Goal: Task Accomplishment & Management: Use online tool/utility

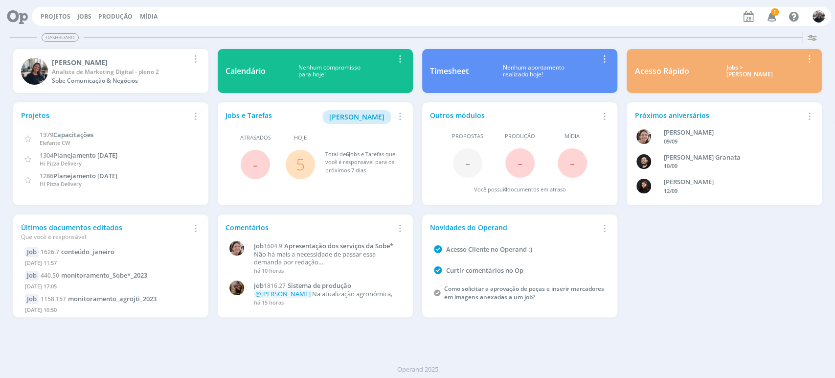
click at [739, 72] on div "Jobs > [PERSON_NAME]" at bounding box center [749, 71] width 106 height 14
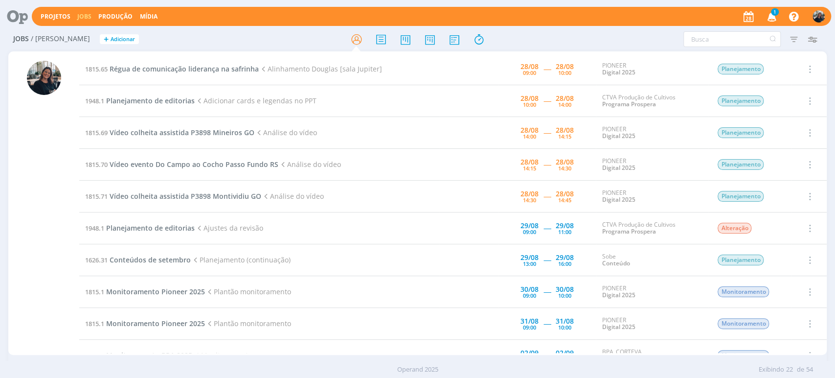
click at [771, 18] on icon "button" at bounding box center [771, 16] width 17 height 17
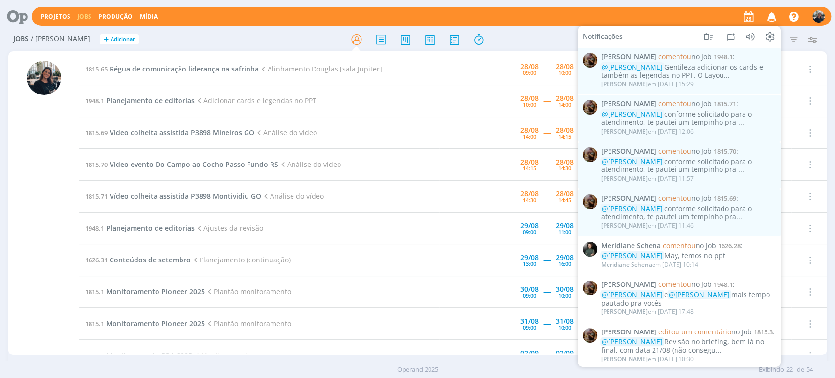
click at [771, 18] on icon "button" at bounding box center [771, 16] width 17 height 17
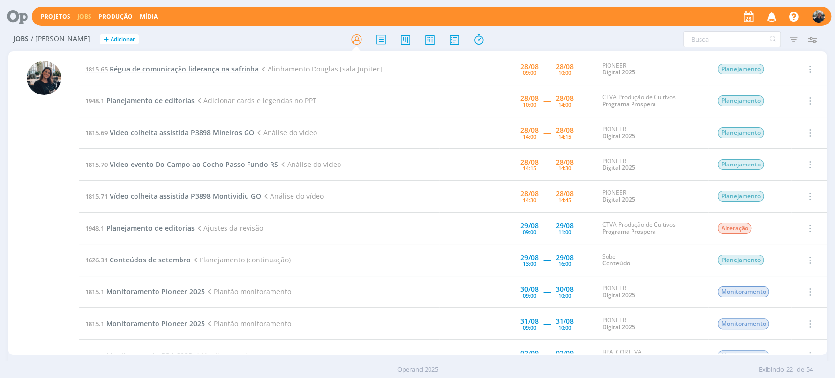
click at [247, 69] on span "Régua de comunicação liderança na safrinha" at bounding box center [184, 68] width 149 height 9
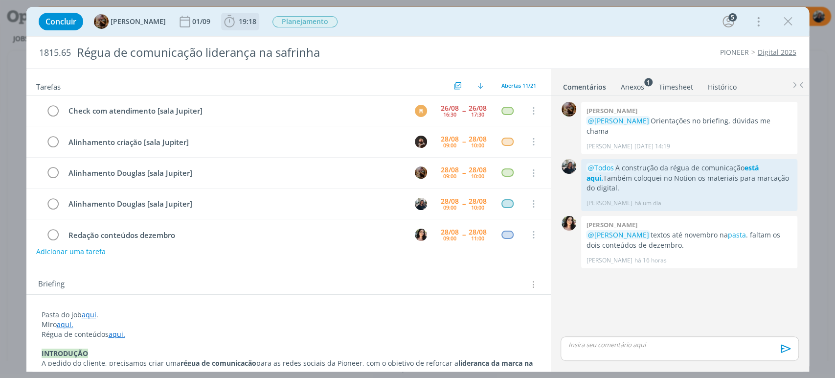
click at [237, 22] on icon "dialog" at bounding box center [229, 21] width 15 height 15
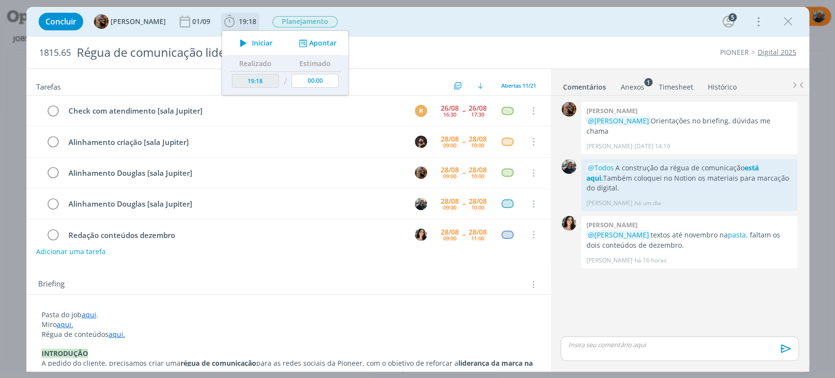
click at [252, 46] on icon "dialog" at bounding box center [243, 43] width 17 height 13
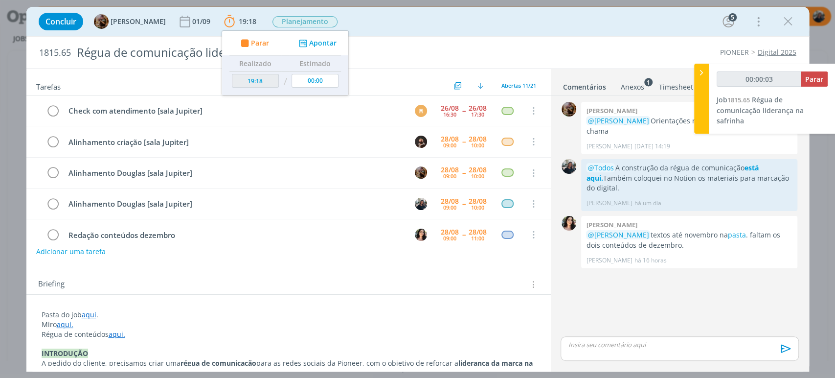
click at [65, 323] on link "aqui." at bounding box center [65, 324] width 17 height 9
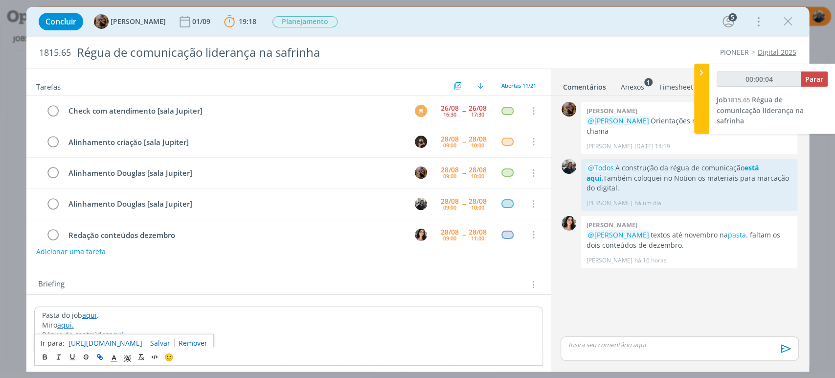
click at [93, 337] on link "https://miro.com/app/board/uXjVLeGdqnI=/" at bounding box center [105, 343] width 74 height 13
type input "00:28:00"
drag, startPoint x: 698, startPoint y: 73, endPoint x: 658, endPoint y: 78, distance: 40.4
click at [698, 73] on icon at bounding box center [702, 73] width 10 height 10
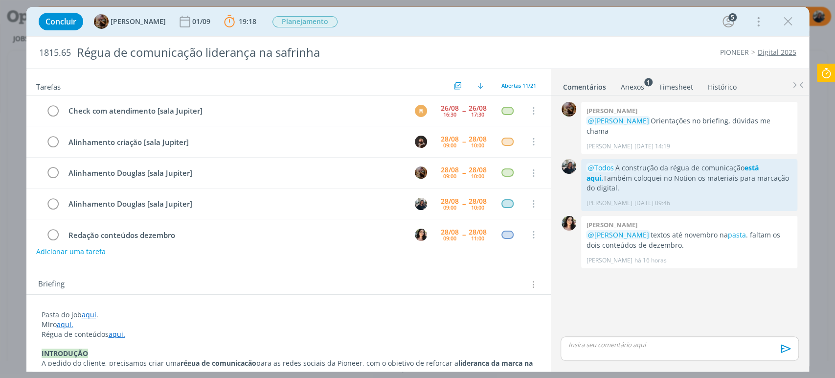
click at [782, 20] on icon "dialog" at bounding box center [788, 21] width 15 height 15
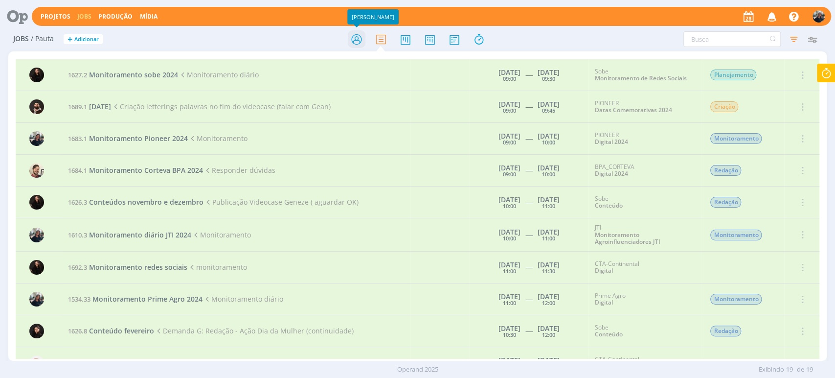
click at [354, 40] on icon at bounding box center [356, 39] width 18 height 19
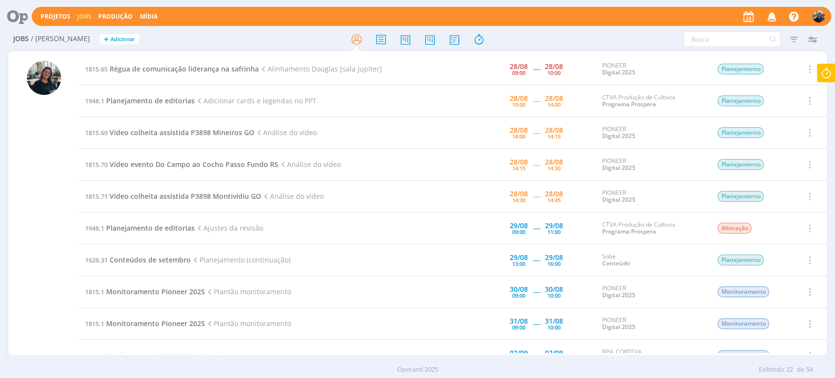
click at [41, 170] on div at bounding box center [44, 208] width 34 height 294
click at [173, 67] on span "Régua de comunicação liderança na safrinha" at bounding box center [184, 68] width 149 height 9
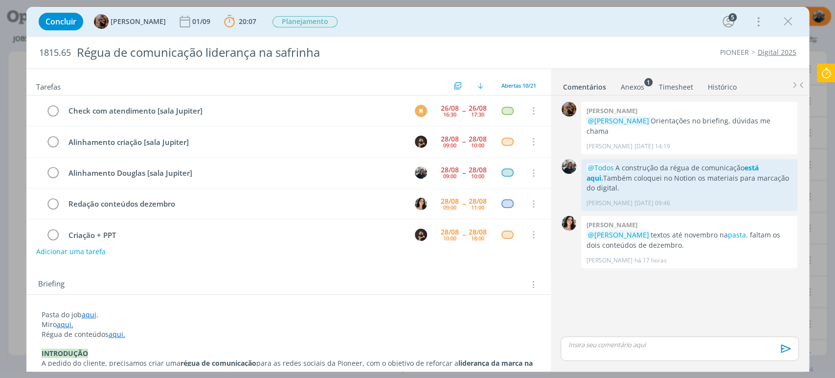
scroll to position [31, 0]
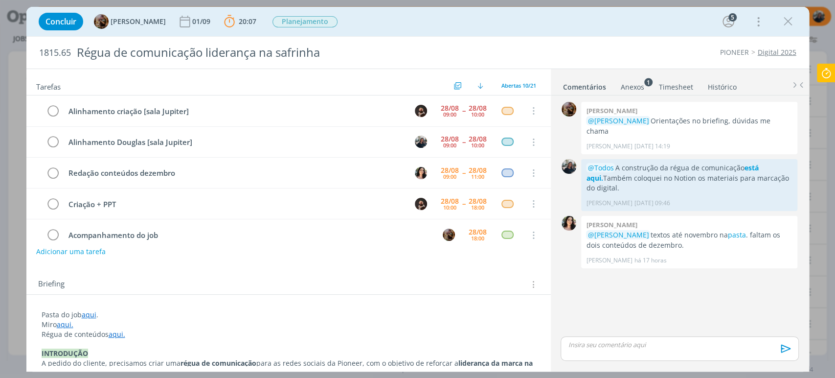
click at [83, 312] on link "aqui" at bounding box center [89, 314] width 15 height 9
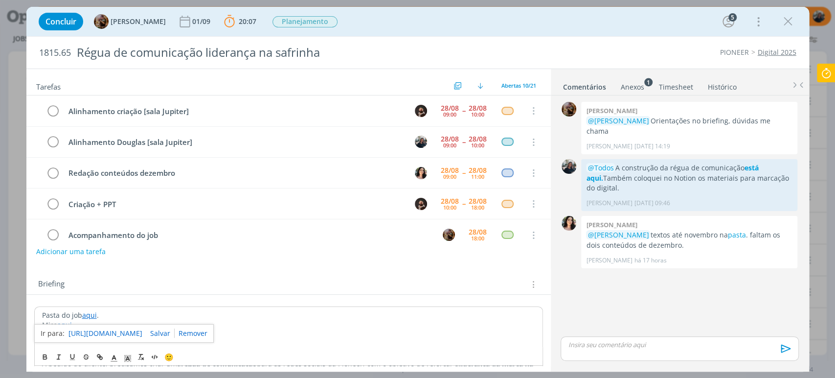
click at [102, 330] on link "https://sobeae.sharepoint.com/:f:/s/SOBEAE/EmaPmwOfjN5EqC1PA2ifvm0B3iSPx8IAjr9H…" at bounding box center [105, 333] width 74 height 13
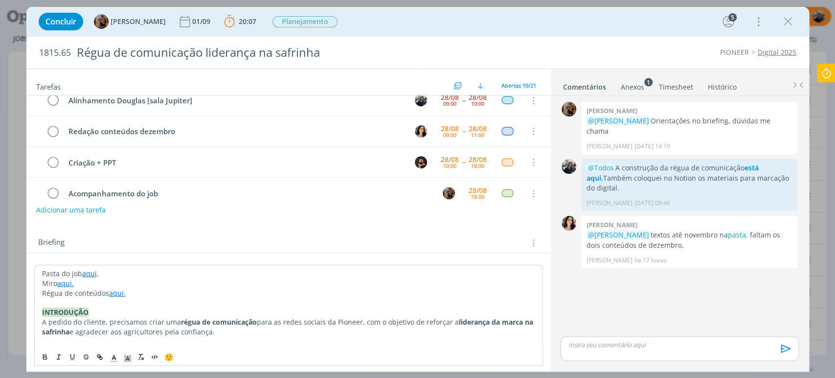
scroll to position [109, 0]
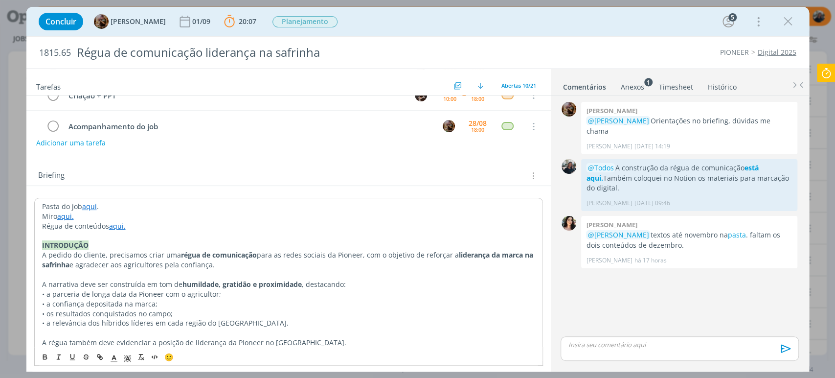
click at [300, 223] on p "Régua de conteúdos aqui." at bounding box center [288, 226] width 493 height 10
drag, startPoint x: 130, startPoint y: 227, endPoint x: 109, endPoint y: 222, distance: 21.0
click at [109, 222] on p "Régua de conteúdos aqui." at bounding box center [288, 226] width 493 height 10
click at [97, 358] on icon "dialog" at bounding box center [100, 357] width 8 height 8
drag, startPoint x: 100, startPoint y: 357, endPoint x: 105, endPoint y: 355, distance: 5.5
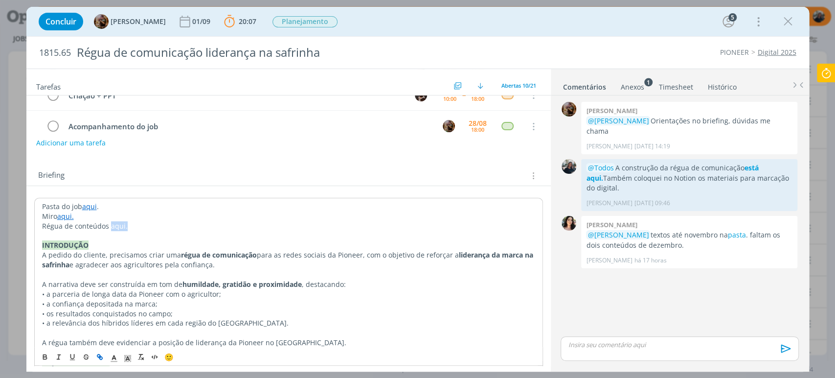
click at [100, 358] on icon "dialog" at bounding box center [100, 357] width 8 height 8
paste input "https://sobeae.sharepoint.com/:b:/s/SOBEAE/ESfztFmNnM1AvDpvwLDWEikBsjr2Rr5y74Jc…"
type input "https://sobeae.sharepoint.com/:b:/s/SOBEAE/ESfztFmNnM1AvDpvwLDWEikBsjr2Rr5y74Jc…"
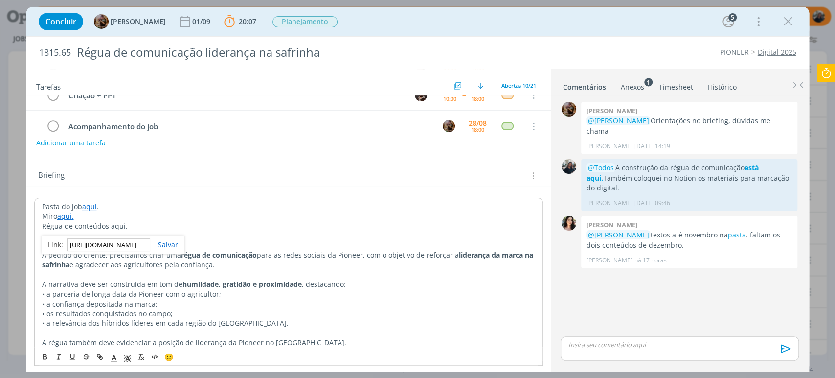
click at [171, 242] on link "dialog" at bounding box center [164, 244] width 28 height 9
click at [235, 158] on div "Tarefas Usar Job de template Ordenar por: Prazo crescente Prazo decrescente Ord…" at bounding box center [288, 217] width 525 height 297
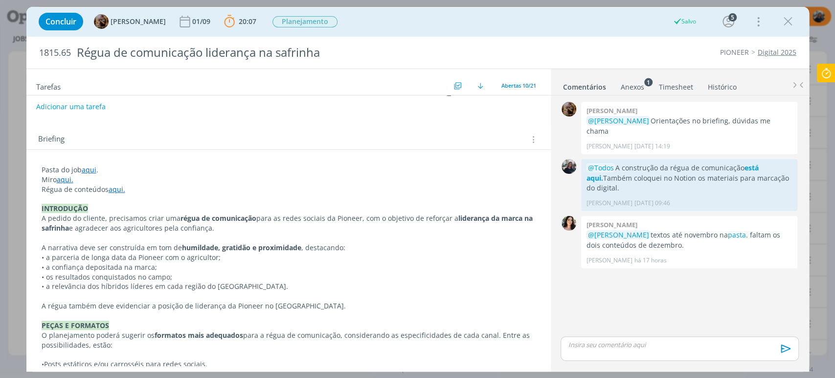
scroll to position [217, 0]
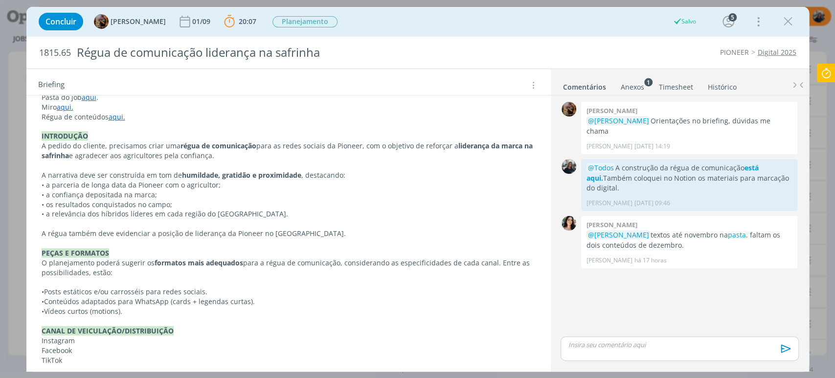
click at [80, 126] on p "dialog" at bounding box center [289, 127] width 494 height 10
click at [596, 340] on p "dialog" at bounding box center [680, 344] width 222 height 9
click at [603, 322] on p "dialog" at bounding box center [680, 325] width 222 height 9
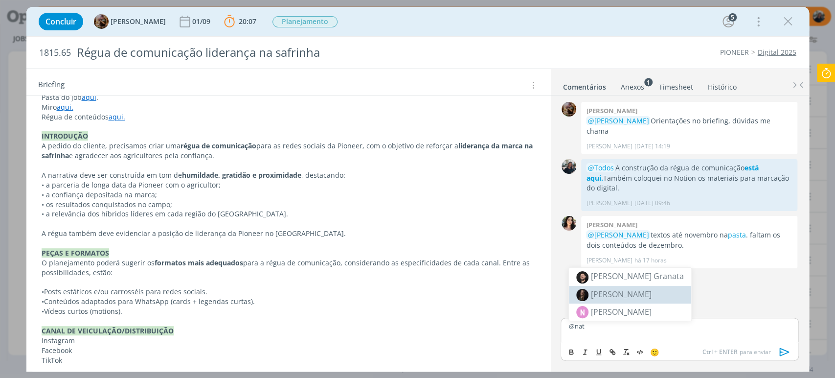
click at [619, 294] on span "[PERSON_NAME]" at bounding box center [621, 294] width 61 height 11
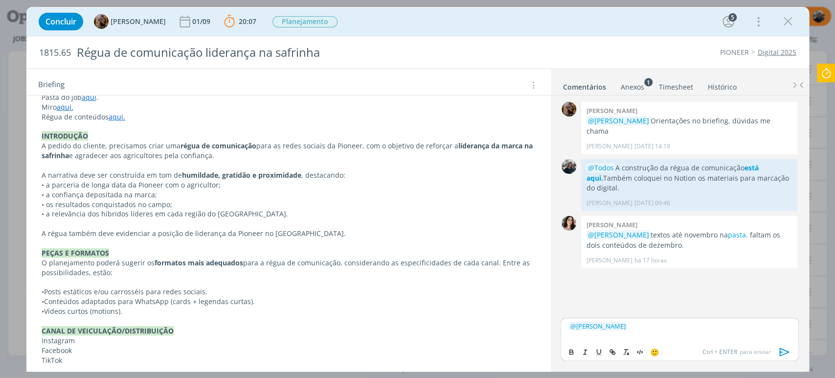
click at [629, 320] on div "﻿ @ Natalia Gass ﻿" at bounding box center [680, 330] width 238 height 24
click at [720, 325] on p "﻿ @ Natalia Gass ﻿ Quando esses jobs chegarem," at bounding box center [680, 325] width 222 height 9
click at [701, 322] on p "﻿ @ Natalia Gass ﻿ Quando esses jobs chegarem, vamos trocar uma ideia antes" at bounding box center [680, 329] width 222 height 18
click at [667, 332] on p "﻿ @ Natalia Gass ﻿ Quando esses jobs chegarem em ti, vamos trocar uma ideia ant…" at bounding box center [680, 329] width 222 height 18
click at [648, 332] on p "﻿ @ Natalia Gass ﻿ Quando esses jobs chegarem em ti, vamos trocar uma ideia ant…" at bounding box center [680, 329] width 222 height 18
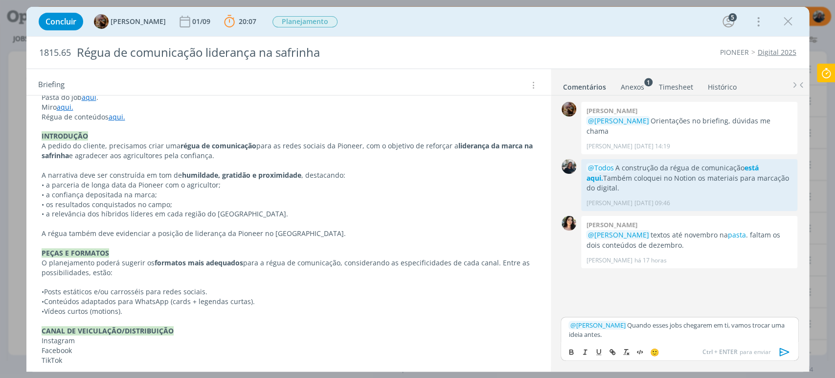
click at [683, 336] on p "﻿ @ Natalia Gass ﻿ Quando esses jobs chegarem em ti, vamos trocar uma ideia ant…" at bounding box center [680, 329] width 222 height 18
click at [644, 333] on p "﻿ @ Natalia Gass ﻿ Quando esses jobs chegarem em ti, vamos trocar uma ideia ant…" at bounding box center [680, 329] width 222 height 18
drag, startPoint x: 721, startPoint y: 322, endPoint x: 603, endPoint y: 336, distance: 119.1
click at [603, 336] on p "﻿ @ Natalia Gass ﻿ Quando esses jobs chegarem em ti, vamos trocar uma ideia ant…" at bounding box center [680, 329] width 222 height 18
click at [570, 348] on icon "dialog" at bounding box center [572, 352] width 8 height 8
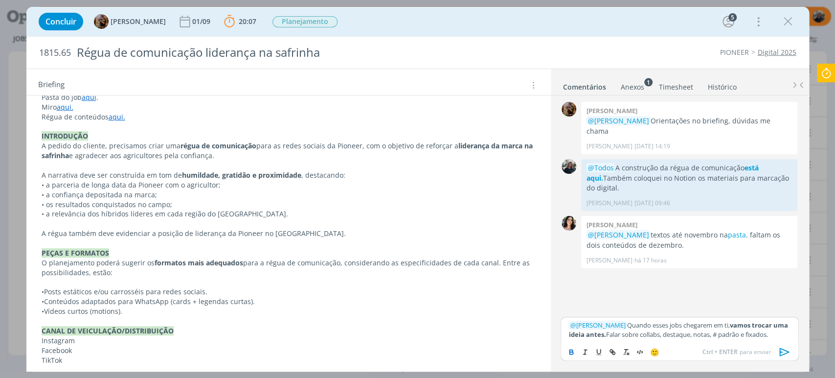
click at [786, 351] on icon "dialog" at bounding box center [784, 351] width 15 height 15
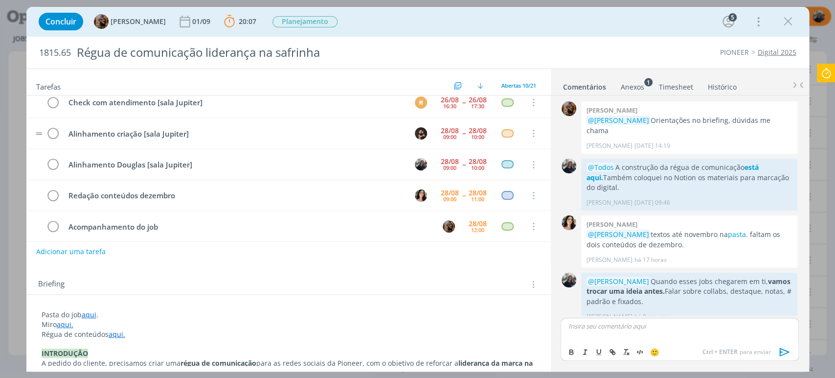
scroll to position [0, 0]
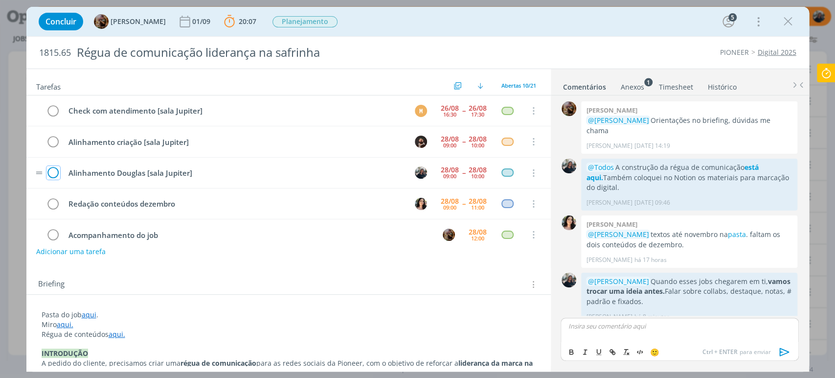
click at [53, 173] on icon "dialog" at bounding box center [53, 173] width 14 height 15
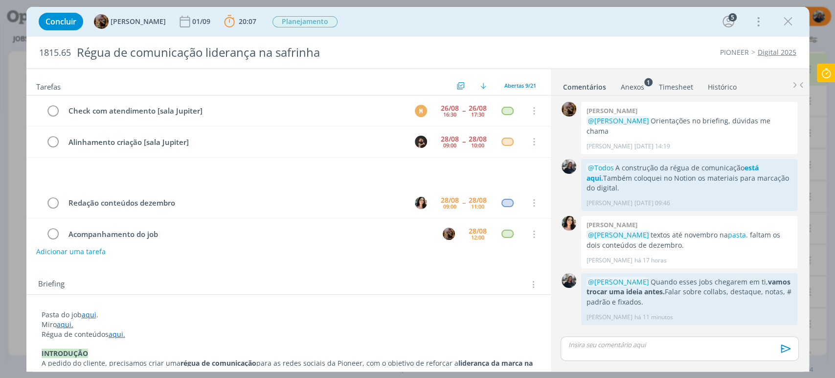
click at [822, 73] on icon at bounding box center [827, 73] width 18 height 19
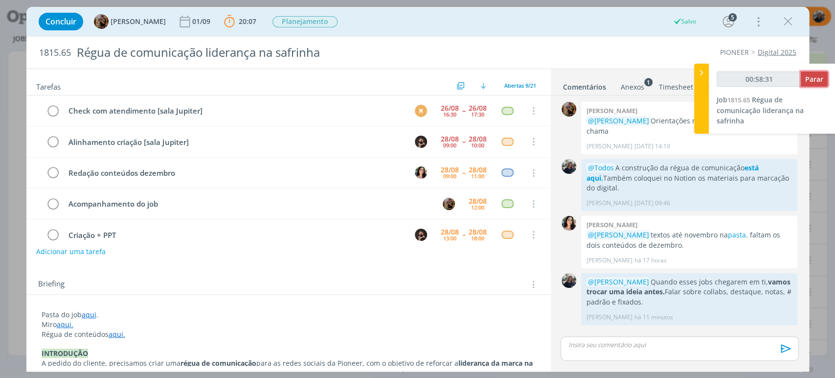
click at [818, 78] on span "Parar" at bounding box center [814, 78] width 18 height 9
type input "00:59:00"
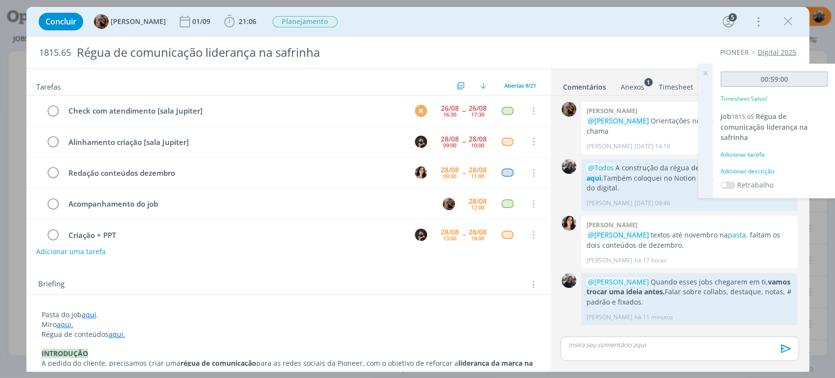
click at [808, 77] on input "00:59:00" at bounding box center [774, 78] width 107 height 15
click at [765, 167] on div "Adicionar descrição" at bounding box center [774, 171] width 107 height 9
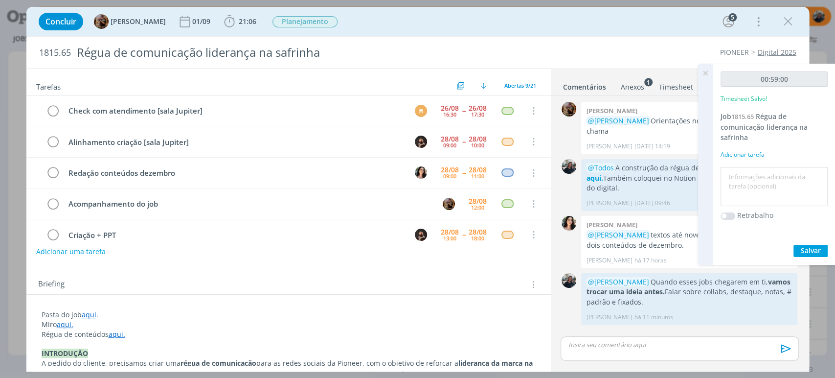
click at [761, 175] on textarea at bounding box center [774, 186] width 102 height 35
type textarea "Alinhamento com criação + ajustes notion"
click at [823, 253] on button "Salvar" at bounding box center [811, 251] width 34 height 12
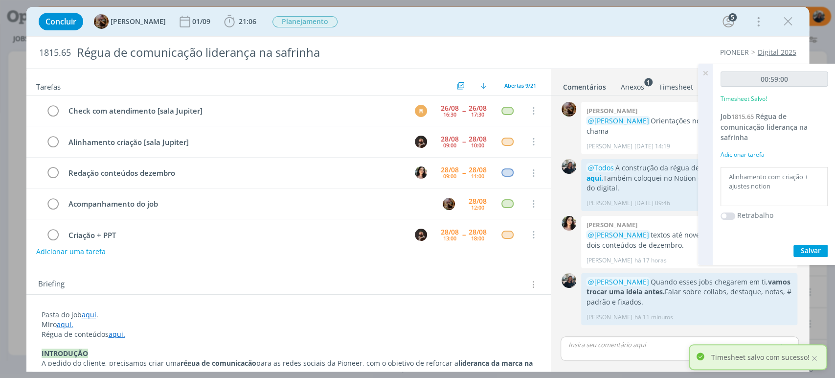
click at [702, 66] on icon at bounding box center [706, 73] width 18 height 19
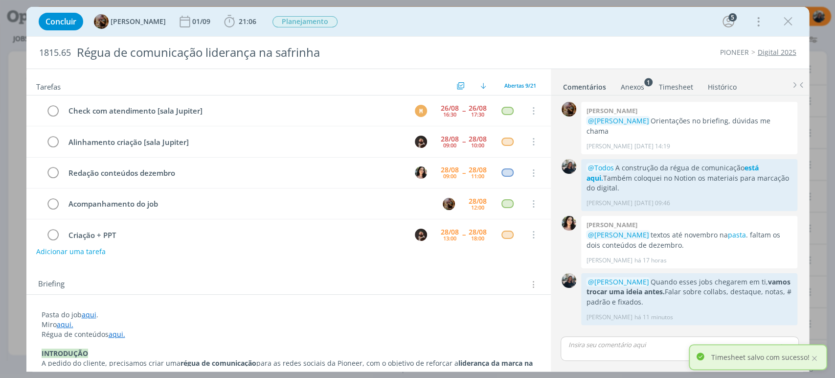
click at [787, 21] on icon "dialog" at bounding box center [788, 21] width 15 height 15
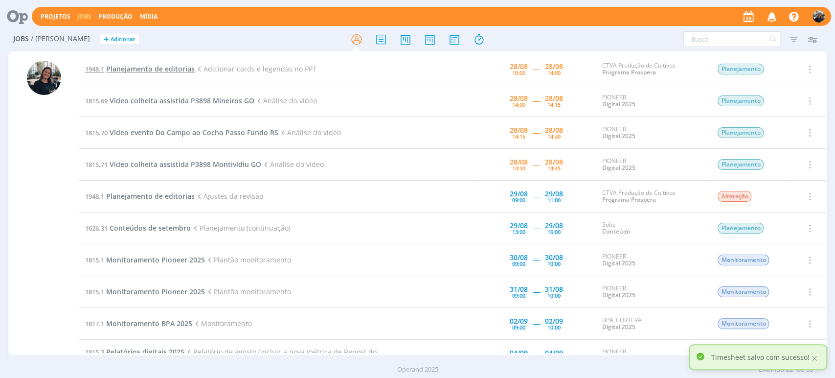
click at [152, 68] on span "Planejamento de editorias" at bounding box center [150, 68] width 89 height 9
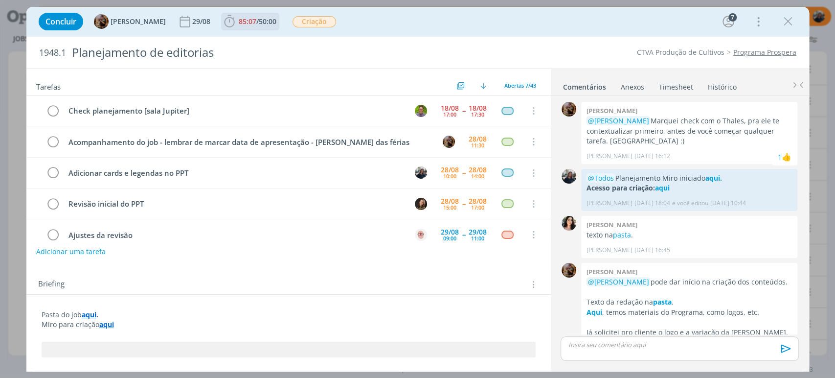
click at [232, 17] on icon "dialog" at bounding box center [229, 21] width 15 height 15
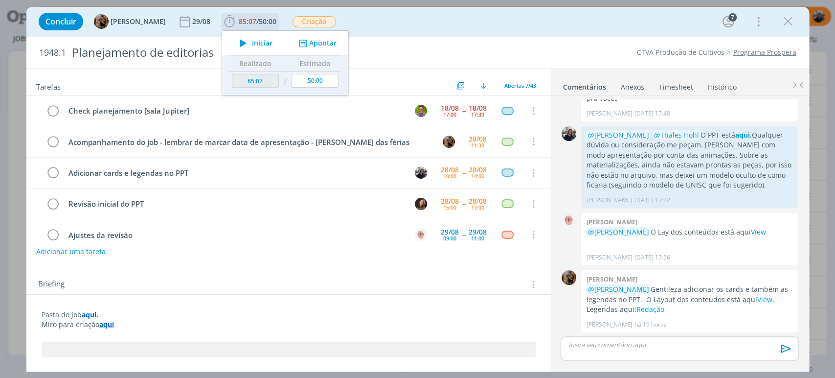
scroll to position [31, 0]
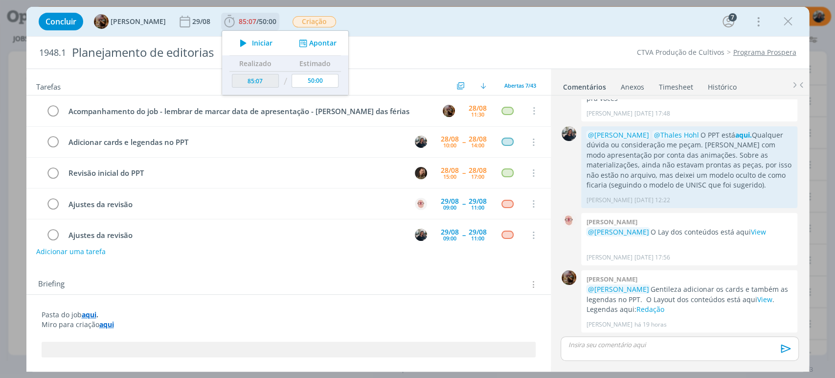
click at [251, 47] on div "Iniciar Apontar" at bounding box center [285, 43] width 126 height 24
click at [252, 40] on icon "dialog" at bounding box center [243, 43] width 17 height 13
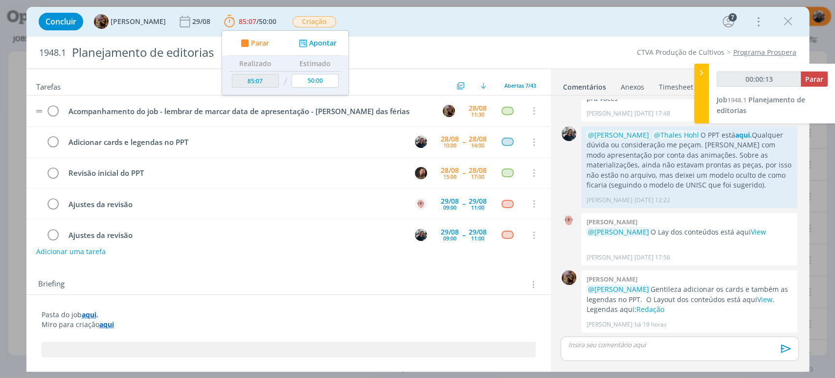
scroll to position [367, 0]
type input "00:06:38"
click at [701, 73] on icon at bounding box center [702, 73] width 10 height 10
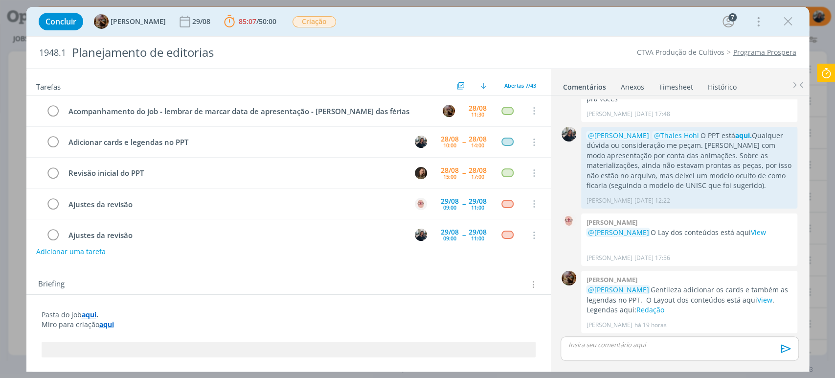
drag, startPoint x: 789, startPoint y: 19, endPoint x: 719, endPoint y: 41, distance: 73.8
click at [790, 19] on icon "dialog" at bounding box center [788, 21] width 15 height 15
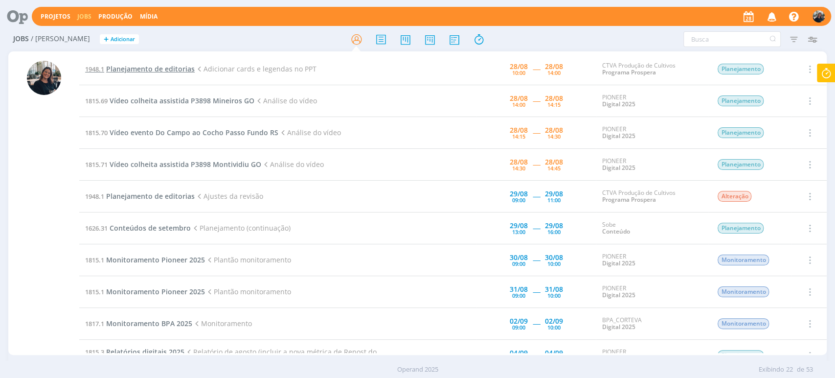
click at [148, 72] on span "Planejamento de editorias" at bounding box center [150, 68] width 89 height 9
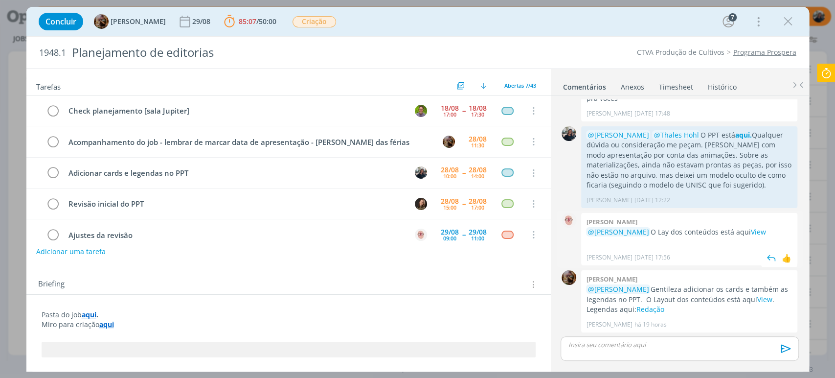
scroll to position [31, 0]
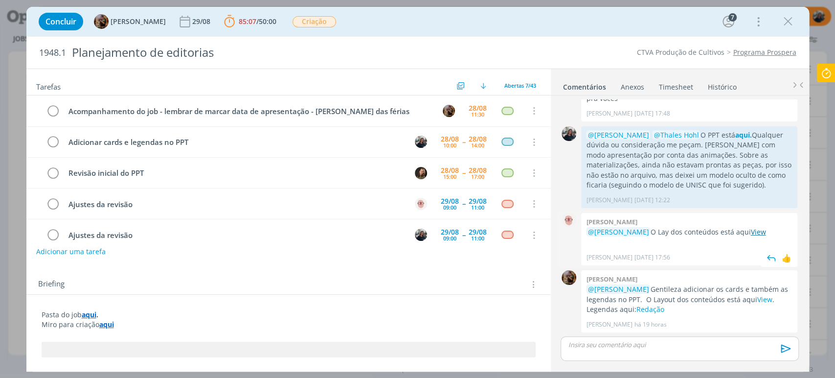
click at [766, 230] on link "View" at bounding box center [758, 231] width 15 height 9
click at [641, 308] on link "Redação" at bounding box center [650, 308] width 28 height 9
click at [750, 134] on strong "aqui." at bounding box center [743, 134] width 17 height 9
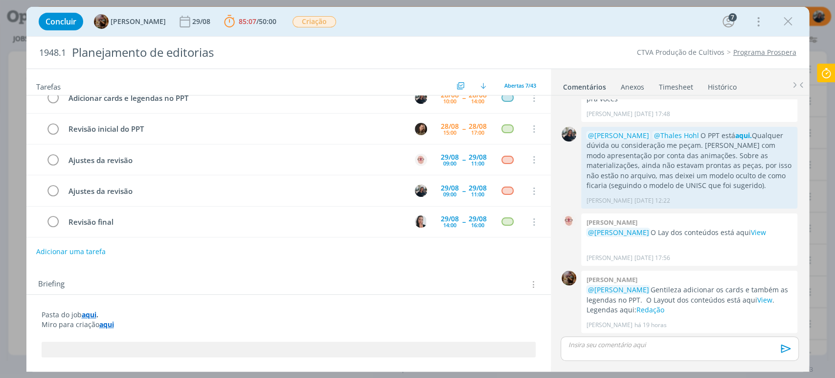
scroll to position [75, 0]
click at [110, 323] on strong "aqui" at bounding box center [106, 324] width 15 height 9
click at [110, 320] on strong "aqui" at bounding box center [107, 324] width 15 height 9
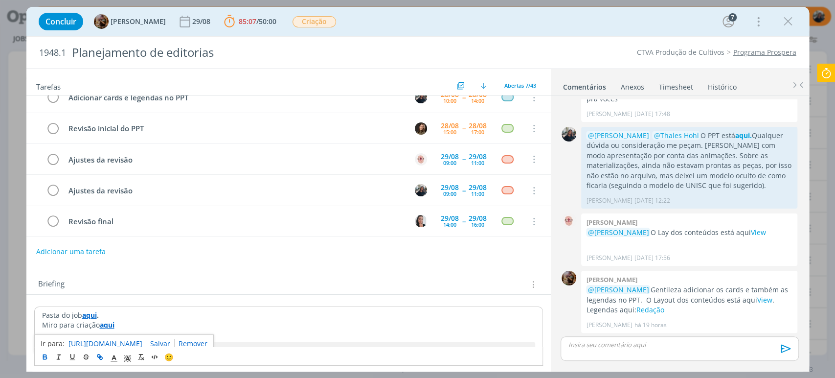
click at [114, 337] on link "https://miro.com/app/board/uXjVJXYpUUY=/?share_link_id=509818916542" at bounding box center [105, 343] width 74 height 13
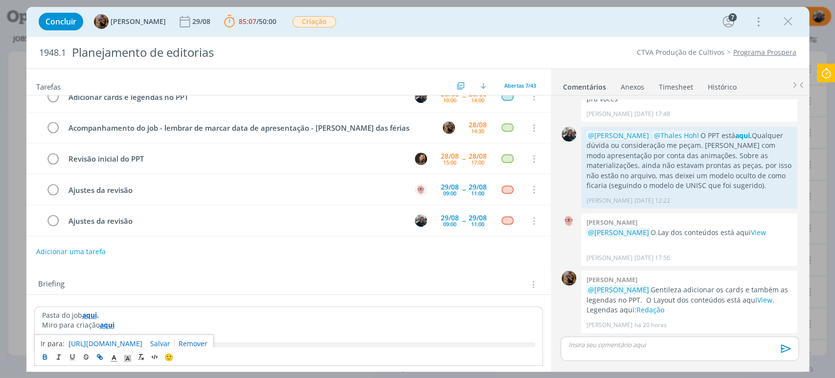
click at [783, 23] on icon "dialog" at bounding box center [788, 21] width 15 height 15
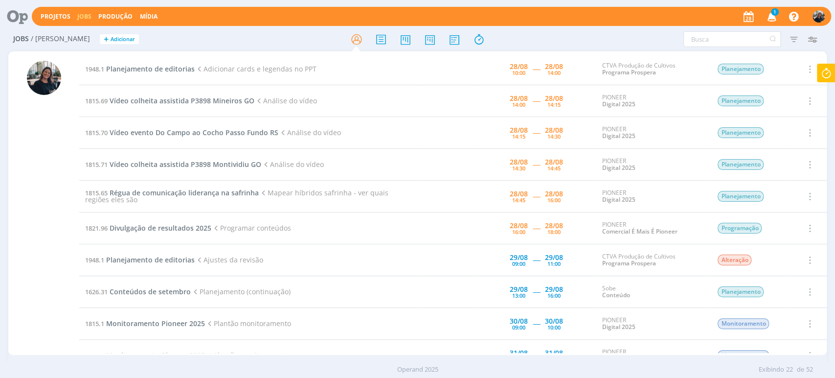
click at [771, 15] on icon "button" at bounding box center [771, 16] width 17 height 17
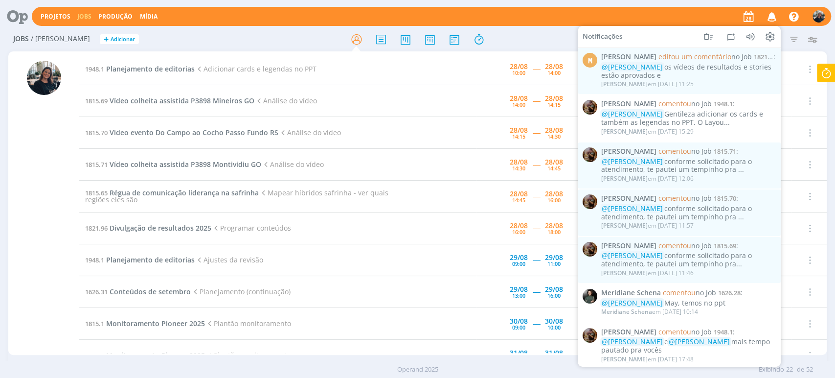
click at [771, 15] on icon "button" at bounding box center [771, 16] width 17 height 17
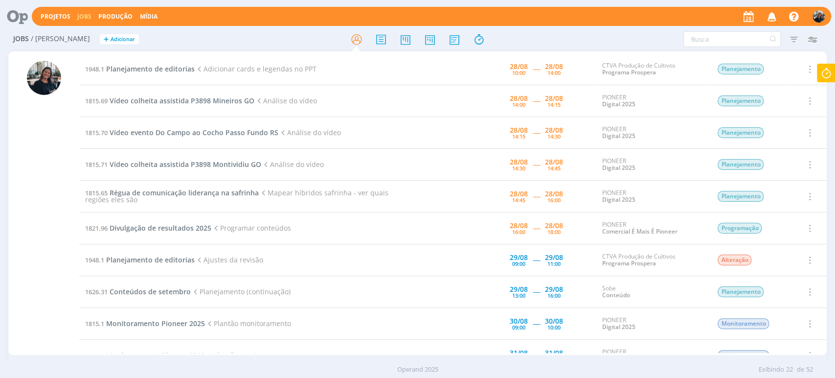
click at [825, 73] on icon at bounding box center [827, 73] width 18 height 19
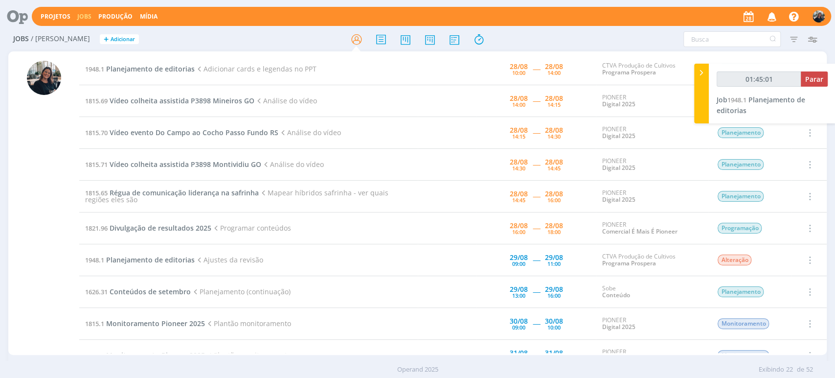
type input "01:45:02"
click at [814, 77] on span "Parar" at bounding box center [814, 78] width 18 height 9
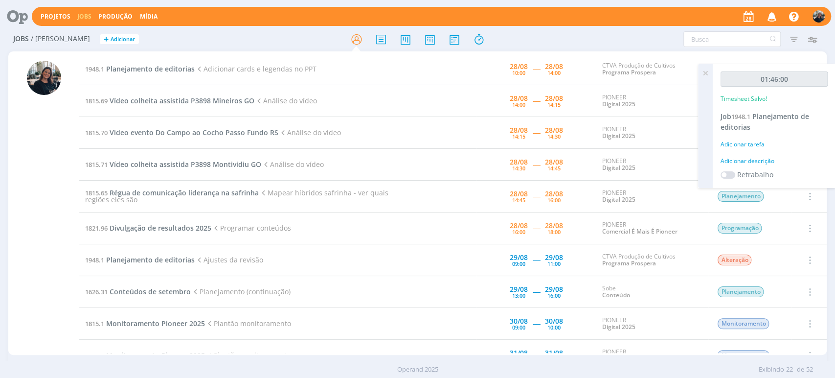
click at [747, 163] on div "Adicionar descrição" at bounding box center [774, 161] width 107 height 9
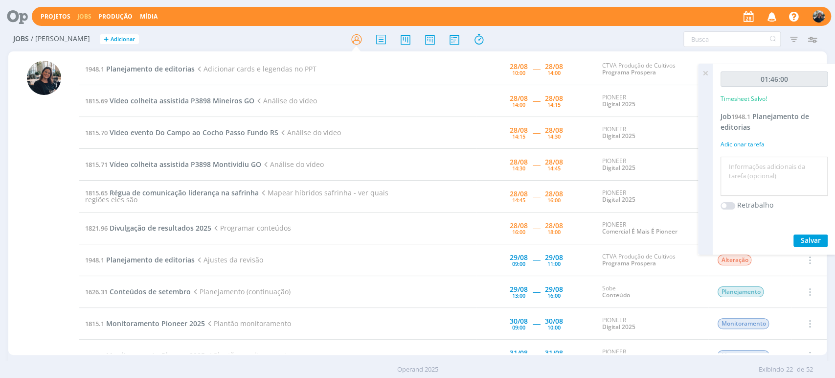
click at [746, 163] on textarea at bounding box center [774, 176] width 102 height 35
type textarea "Adicionando peças no ppt"
click at [799, 239] on button "Salvar" at bounding box center [811, 240] width 34 height 12
click at [802, 239] on span "Salvar" at bounding box center [811, 239] width 20 height 9
click at [701, 69] on icon at bounding box center [706, 73] width 18 height 19
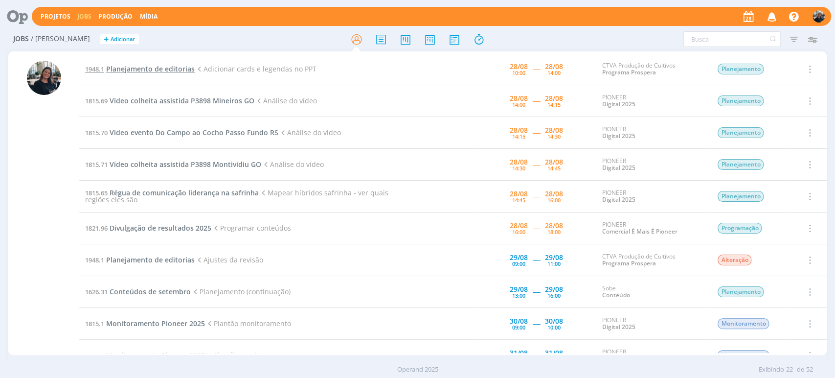
click at [141, 69] on span "Planejamento de editorias" at bounding box center [150, 68] width 89 height 9
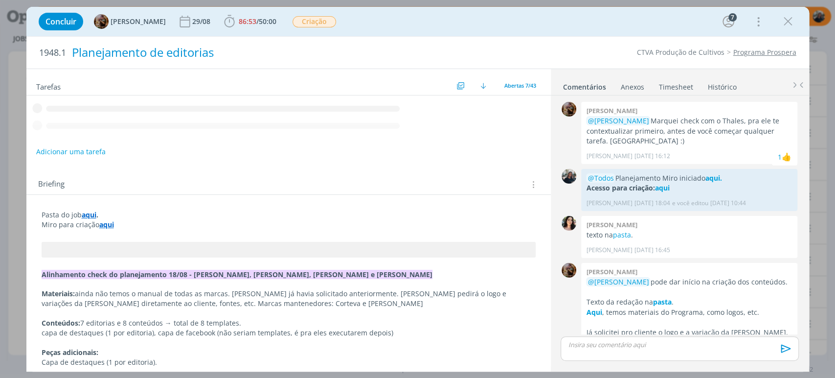
scroll to position [368, 0]
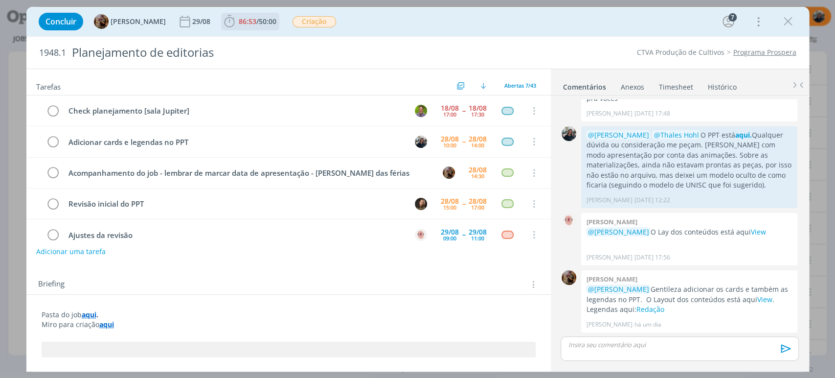
click at [237, 23] on icon "dialog" at bounding box center [229, 21] width 15 height 15
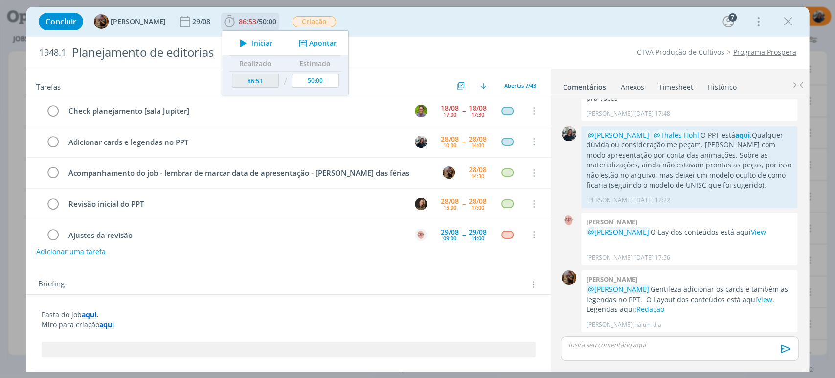
click at [252, 42] on icon "dialog" at bounding box center [243, 43] width 17 height 13
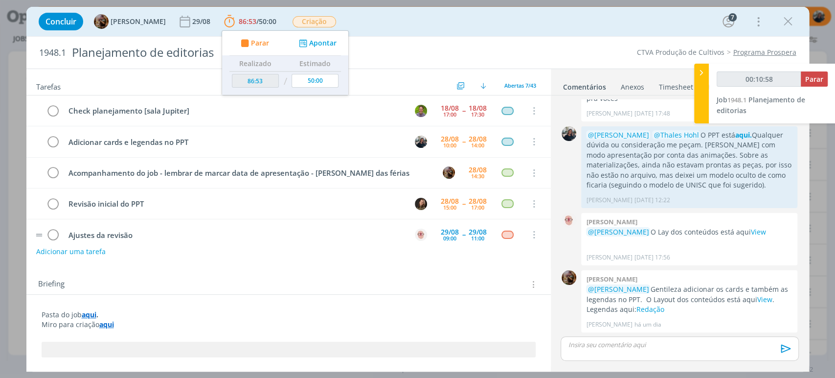
scroll to position [367, 0]
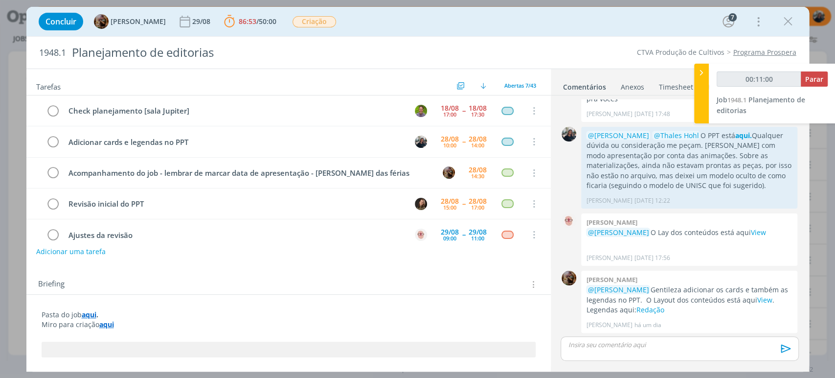
click at [102, 324] on strong "aqui" at bounding box center [106, 324] width 15 height 9
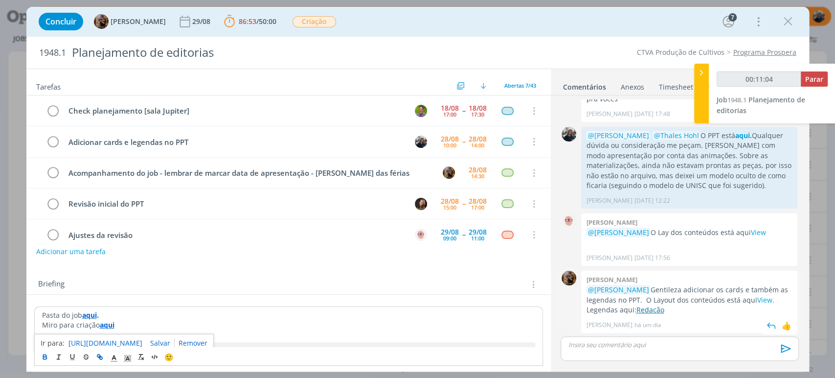
click at [636, 309] on link "Redação" at bounding box center [650, 309] width 28 height 9
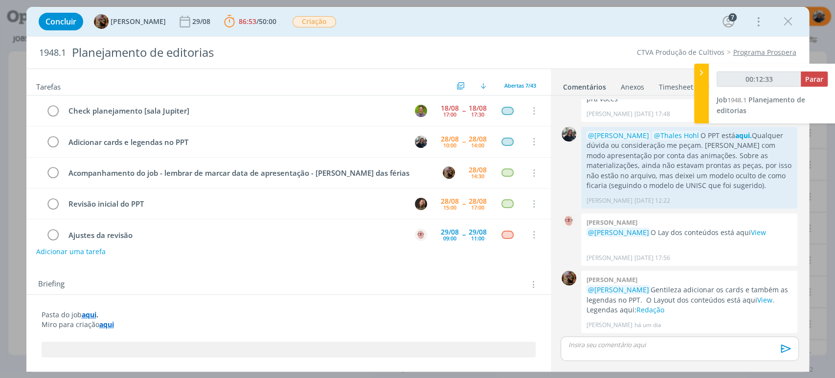
type input "00:12:34"
click at [704, 78] on div at bounding box center [701, 94] width 15 height 60
